Goal: Information Seeking & Learning: Check status

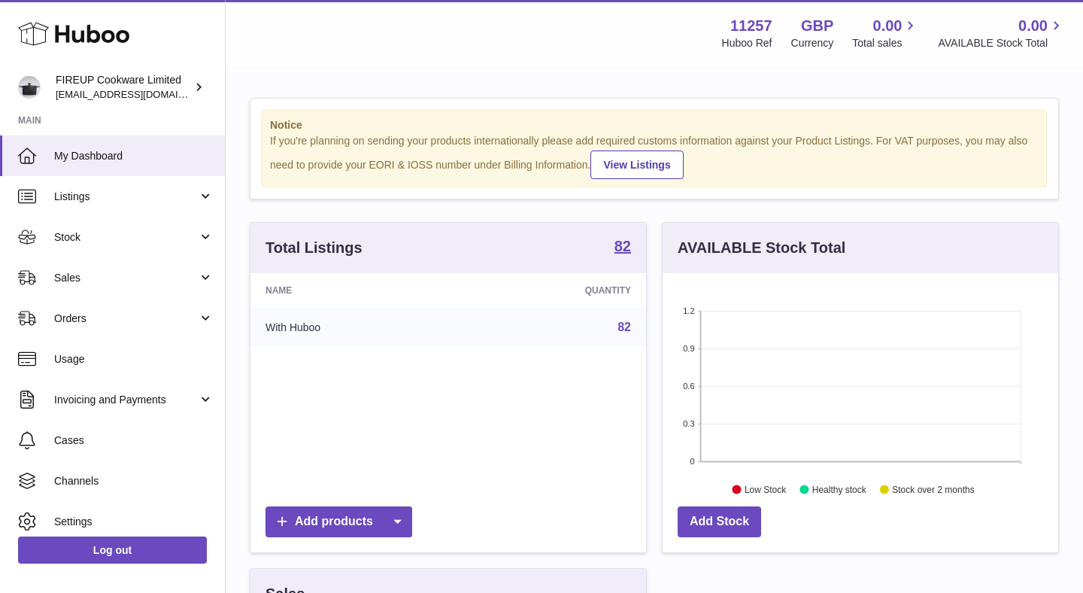
scroll to position [235, 396]
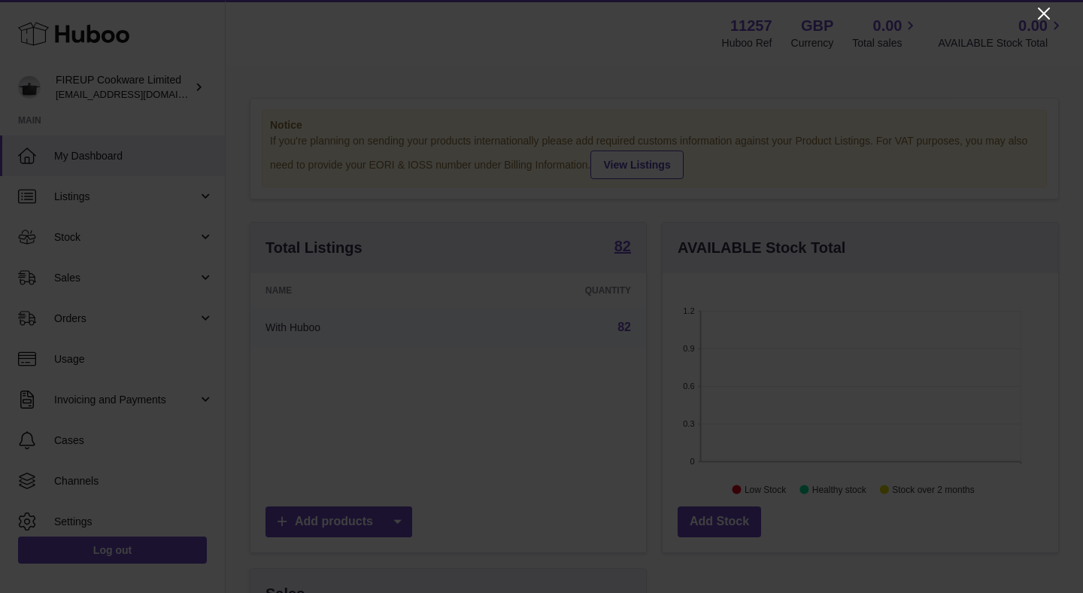
click at [1046, 8] on icon "Close" at bounding box center [1044, 14] width 18 height 18
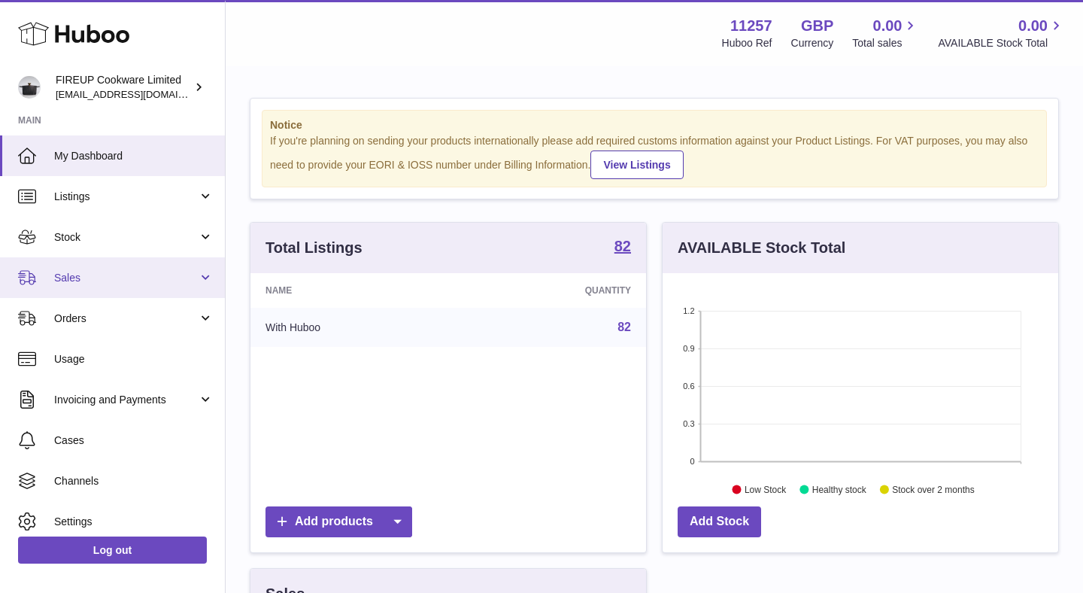
click at [194, 281] on span "Sales" at bounding box center [126, 278] width 144 height 14
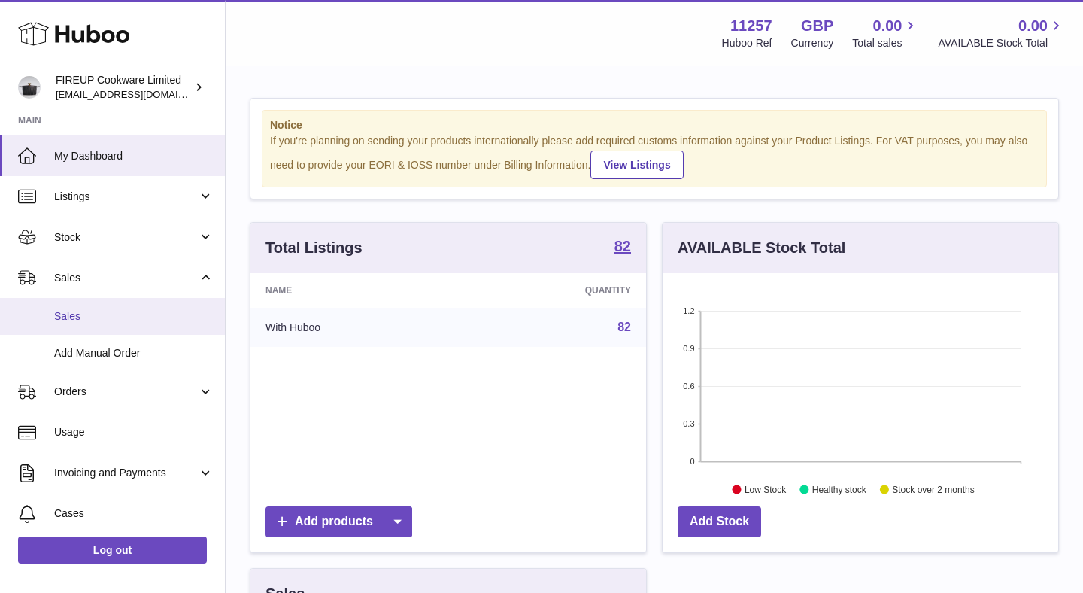
click at [157, 311] on span "Sales" at bounding box center [133, 316] width 159 height 14
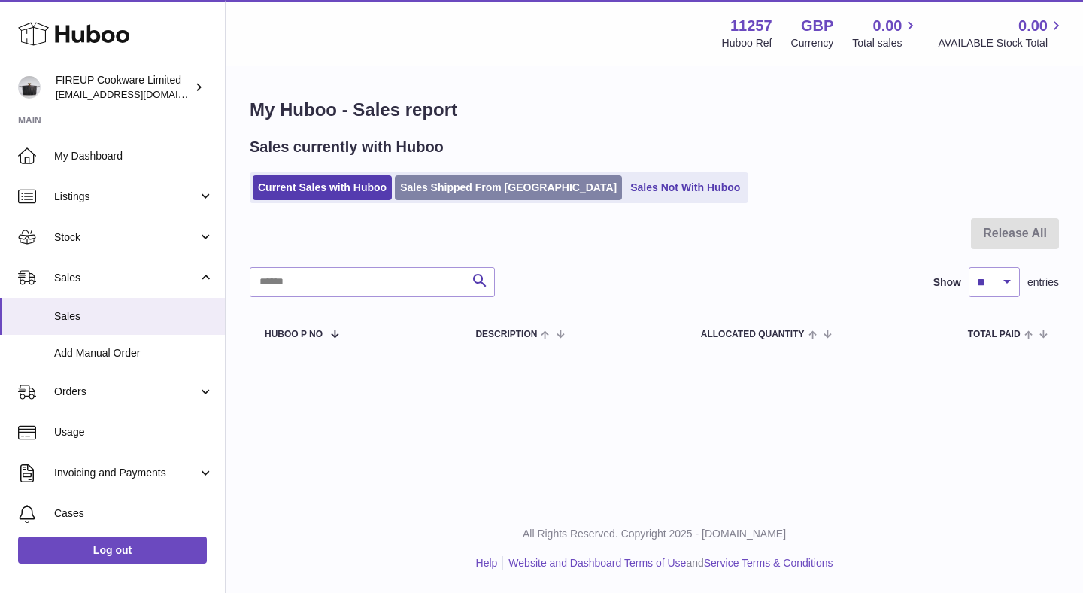
click at [436, 198] on link "Sales Shipped From [GEOGRAPHIC_DATA]" at bounding box center [508, 187] width 227 height 25
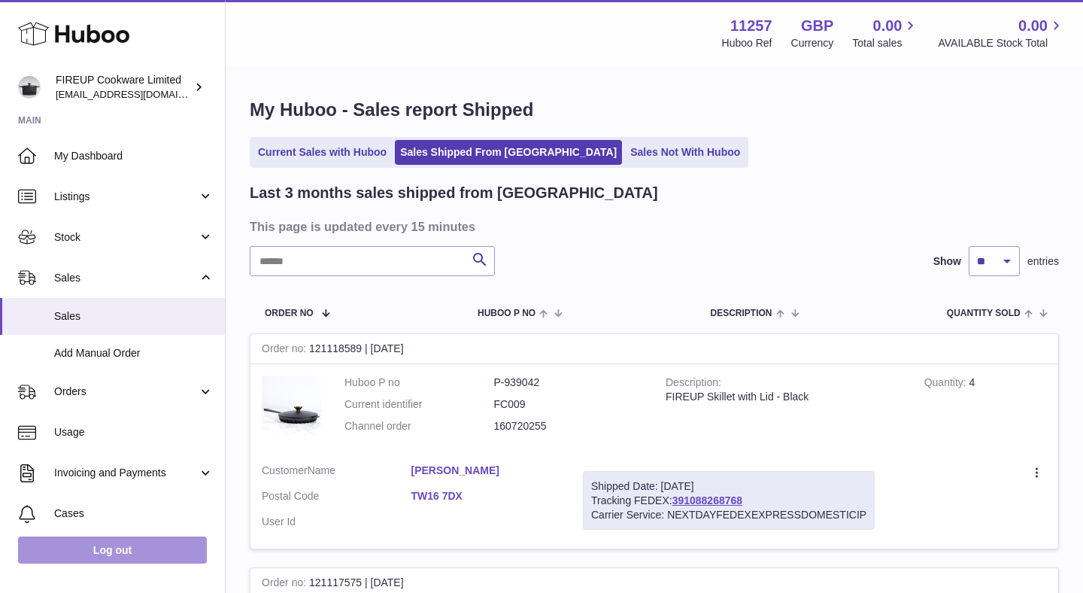
click at [96, 542] on link "Log out" at bounding box center [112, 549] width 189 height 27
